Goal: Information Seeking & Learning: Learn about a topic

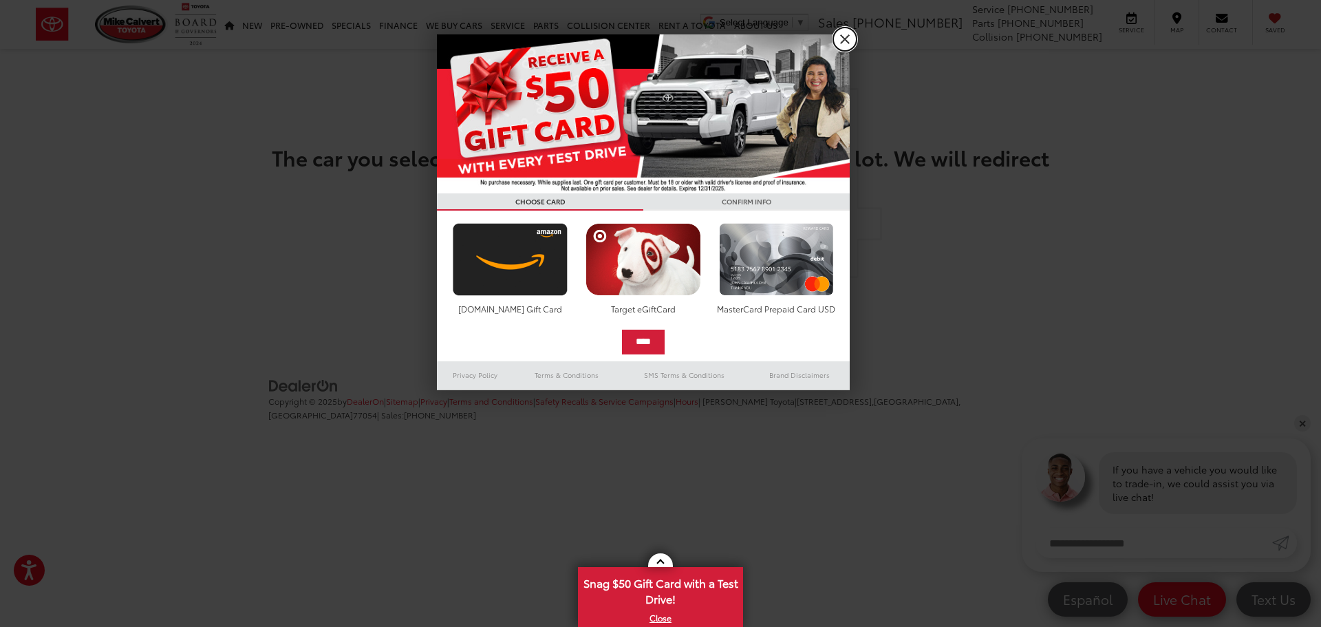
click at [852, 42] on link "X" at bounding box center [844, 39] width 23 height 23
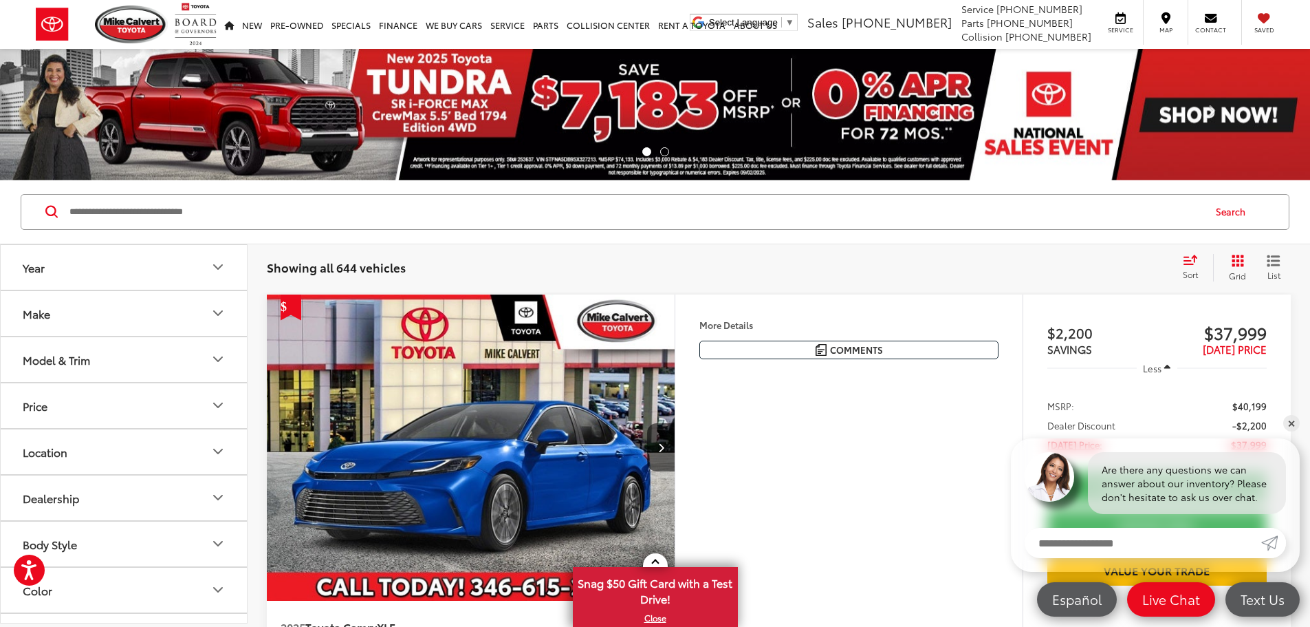
click at [86, 360] on div "Model & Trim" at bounding box center [56, 359] width 67 height 13
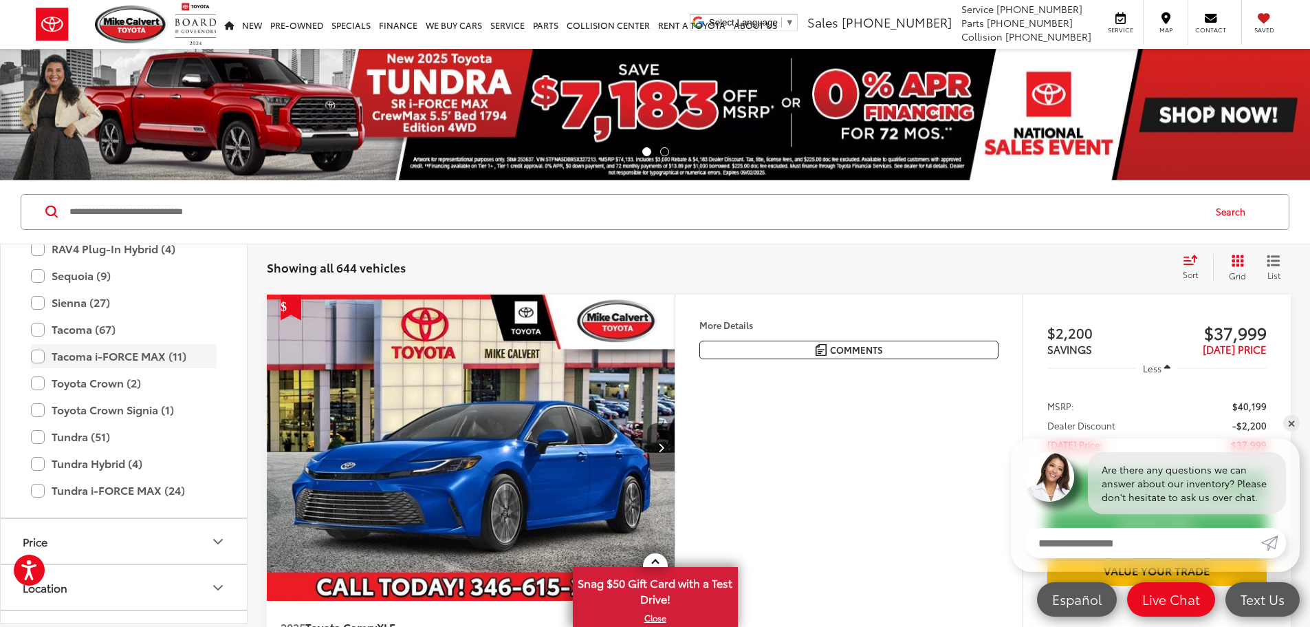
scroll to position [748, 0]
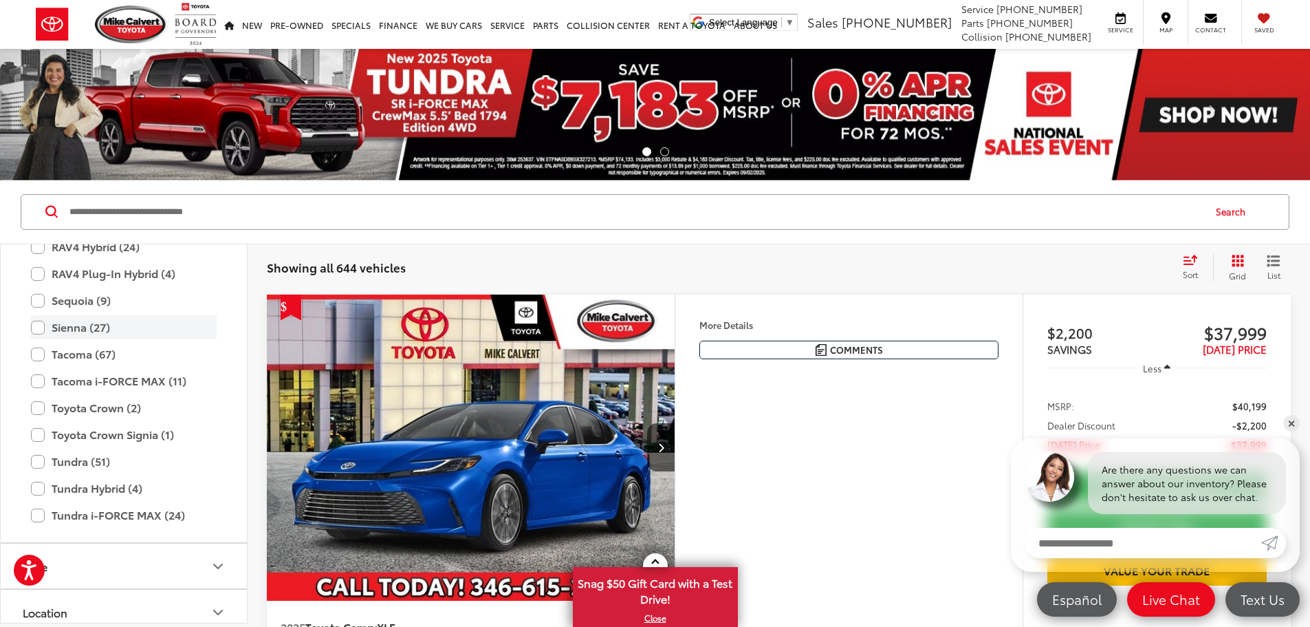
click at [69, 326] on label "Sienna (27)" at bounding box center [124, 327] width 186 height 24
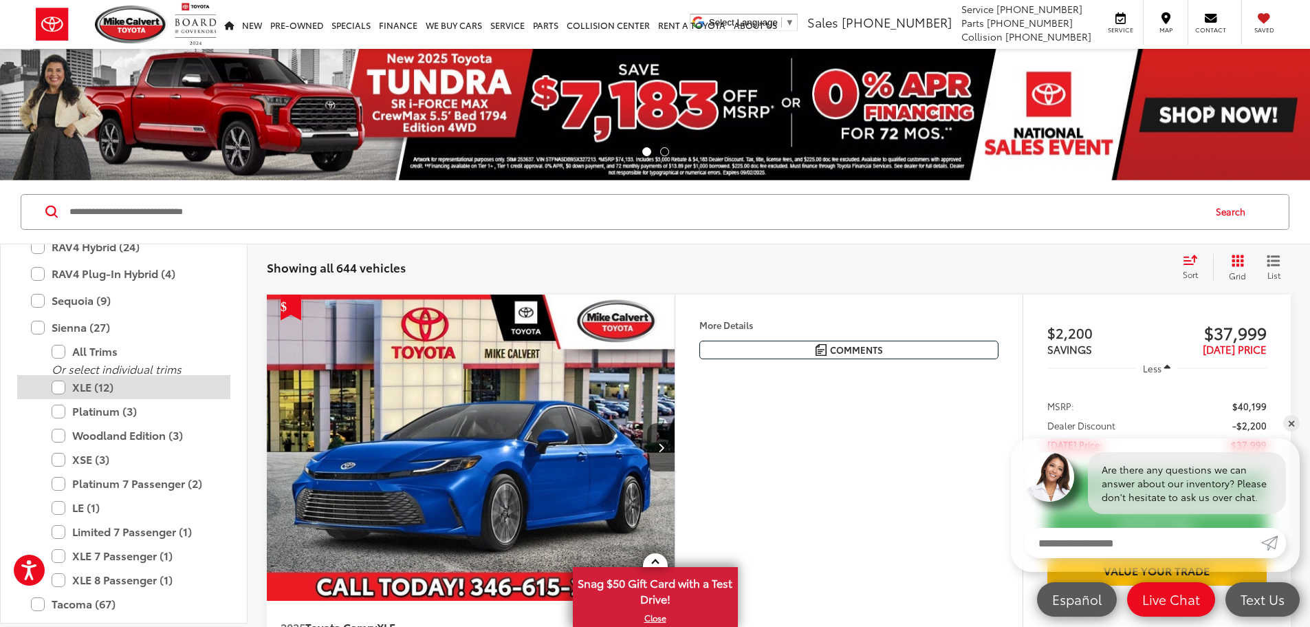
click at [62, 394] on label "XLE (12)" at bounding box center [134, 387] width 165 height 24
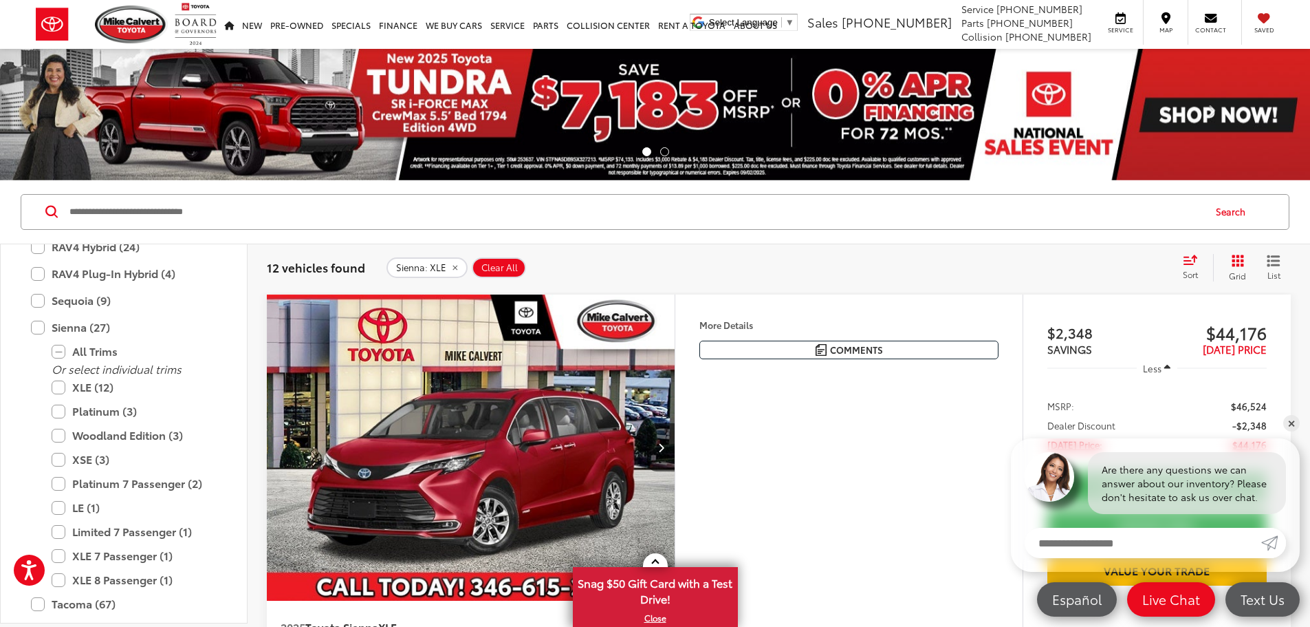
click at [332, 263] on span "12 vehicles found" at bounding box center [316, 267] width 98 height 17
click at [1294, 418] on link "✕" at bounding box center [1292, 423] width 17 height 17
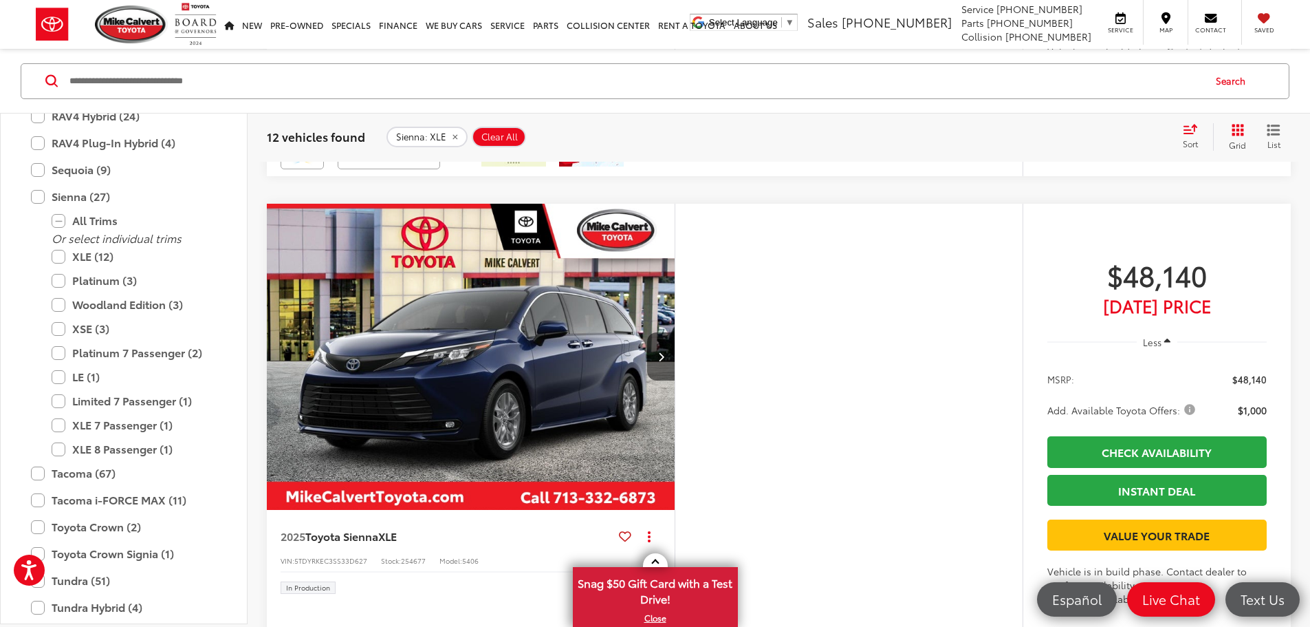
scroll to position [3508, 0]
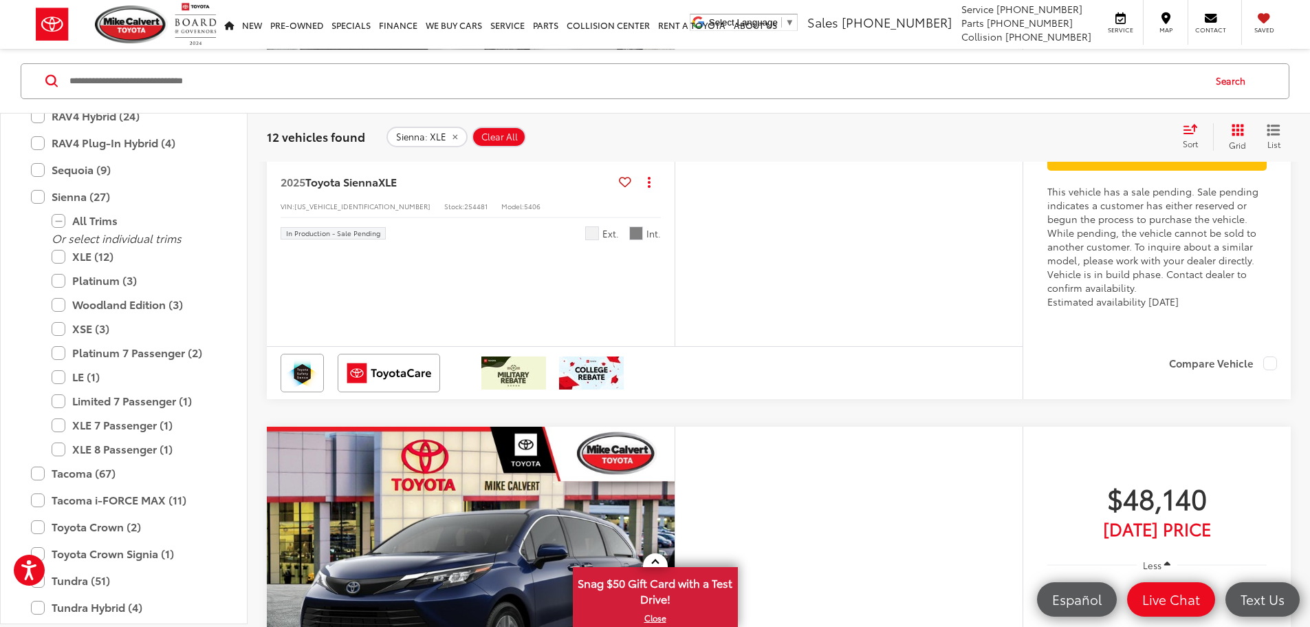
click at [0, 0] on button "More..." at bounding box center [0, 0] width 0 height 0
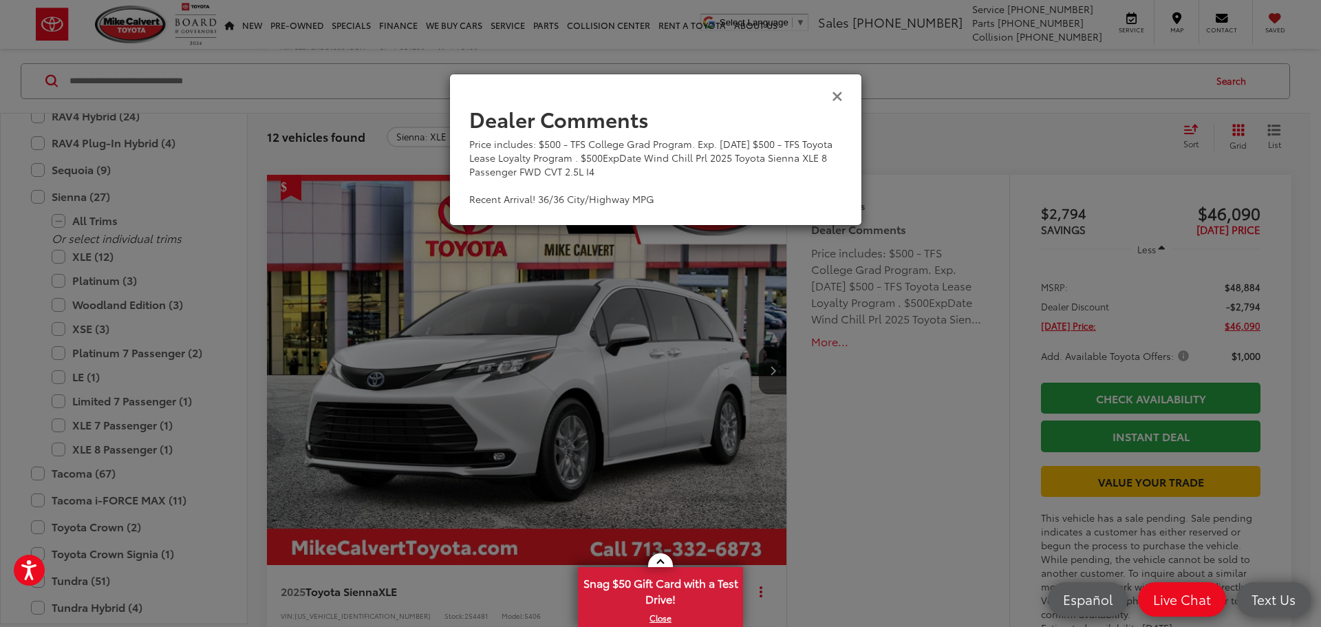
click at [835, 100] on icon "Close" at bounding box center [837, 95] width 11 height 14
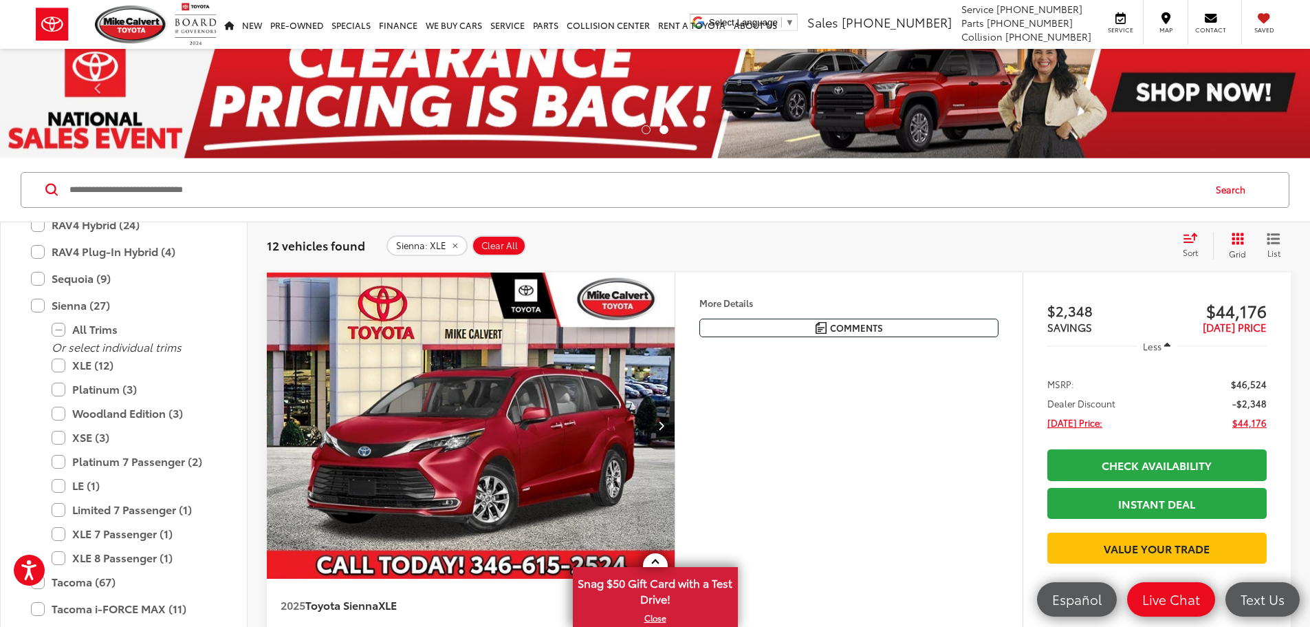
scroll to position [0, 0]
